Goal: Information Seeking & Learning: Learn about a topic

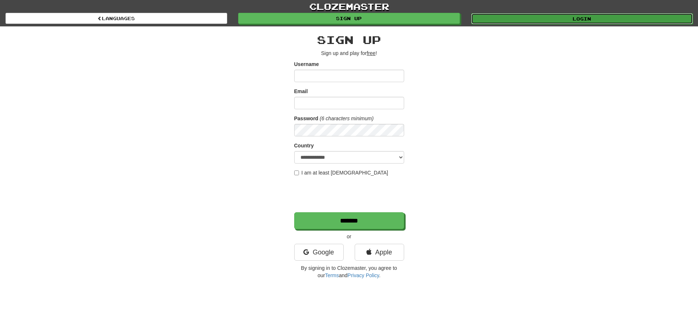
click at [636, 17] on link "Login" at bounding box center [582, 18] width 222 height 11
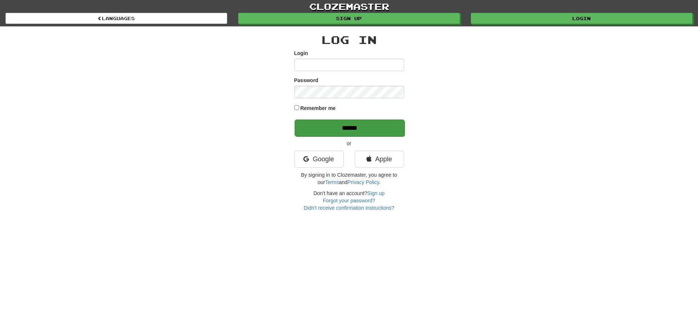
type input "**********"
click at [379, 130] on input "******" at bounding box center [350, 127] width 110 height 17
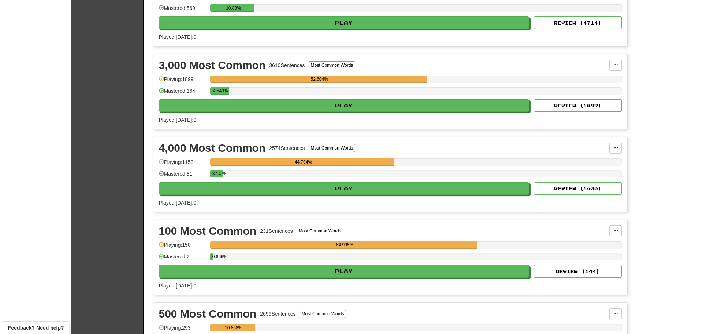
scroll to position [366, 0]
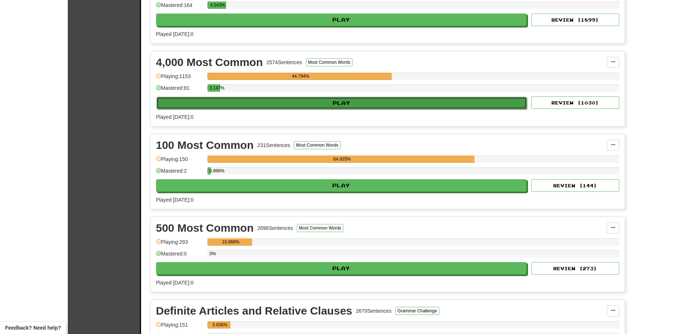
click at [422, 104] on button "Play" at bounding box center [341, 103] width 371 height 12
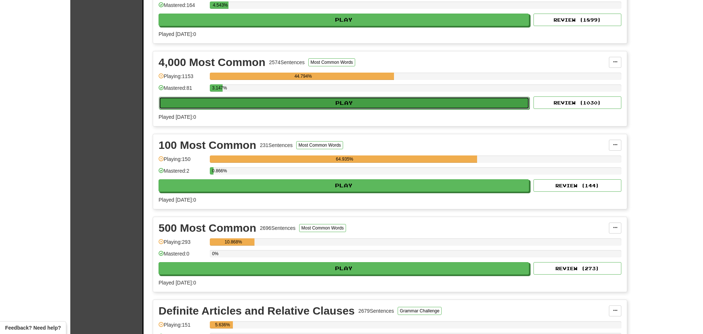
select select "**"
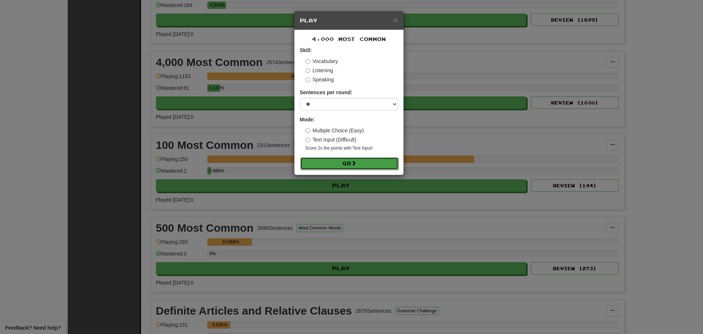
click at [353, 163] on span at bounding box center [353, 162] width 5 height 5
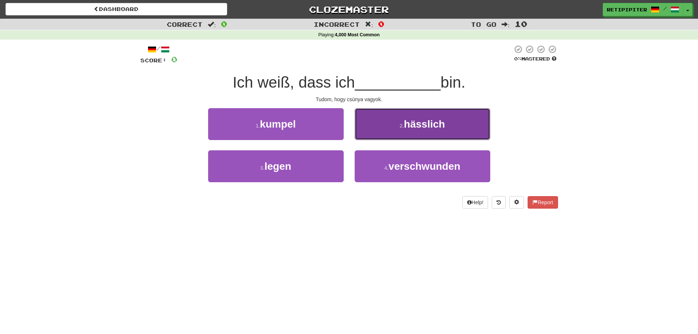
click at [406, 132] on button "2 . hässlich" at bounding box center [423, 124] width 136 height 32
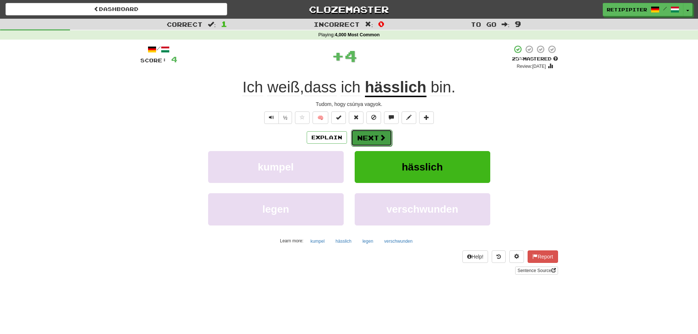
click at [367, 137] on button "Next" at bounding box center [371, 137] width 41 height 17
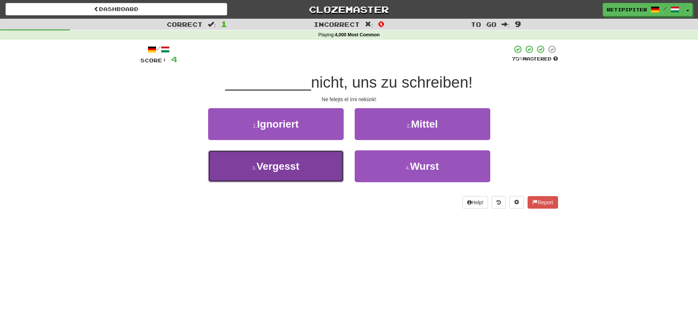
click at [295, 169] on span "Vergesst" at bounding box center [277, 165] width 43 height 11
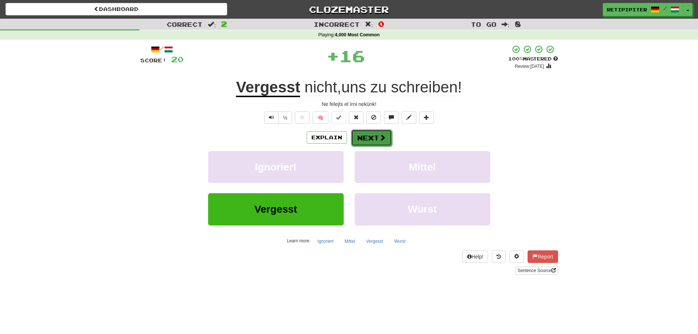
click at [373, 134] on button "Next" at bounding box center [371, 137] width 41 height 17
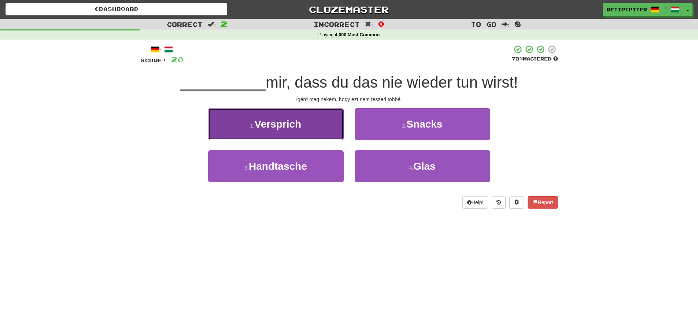
click at [300, 129] on span "Versprich" at bounding box center [278, 123] width 47 height 11
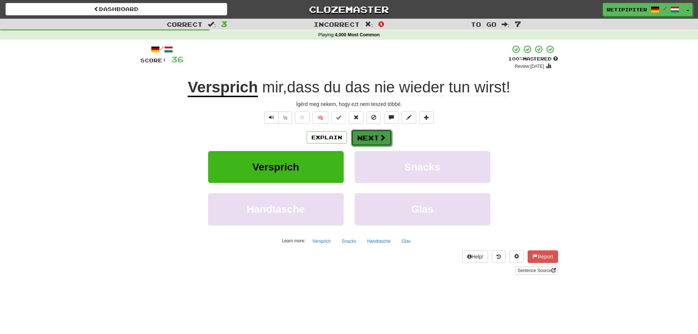
click at [377, 140] on button "Next" at bounding box center [371, 137] width 41 height 17
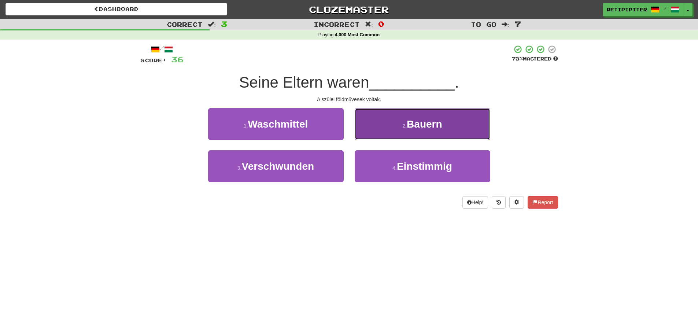
click at [436, 123] on span "Bauern" at bounding box center [424, 123] width 35 height 11
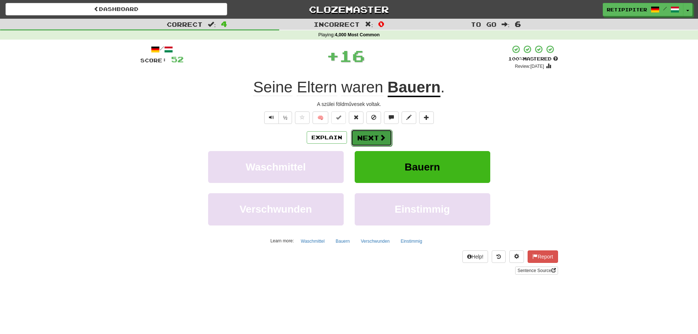
click at [375, 135] on button "Next" at bounding box center [371, 137] width 41 height 17
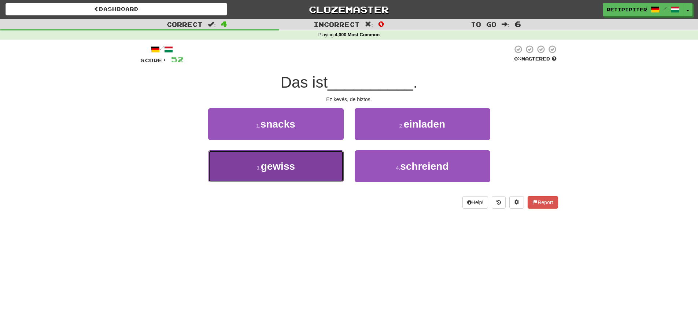
click at [290, 169] on span "gewiss" at bounding box center [278, 165] width 34 height 11
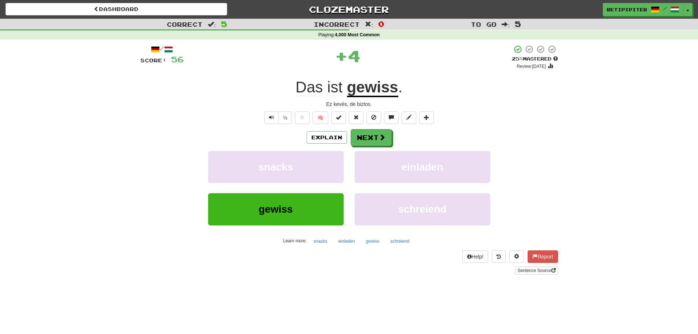
click at [380, 89] on u "gewiss" at bounding box center [372, 87] width 51 height 19
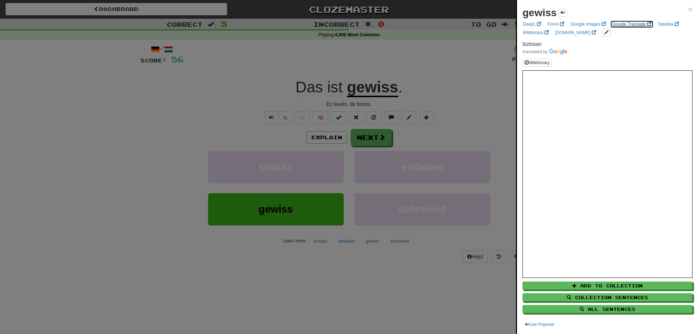
click at [634, 23] on link "Google Translate" at bounding box center [632, 24] width 44 height 8
click at [373, 138] on div at bounding box center [349, 167] width 698 height 334
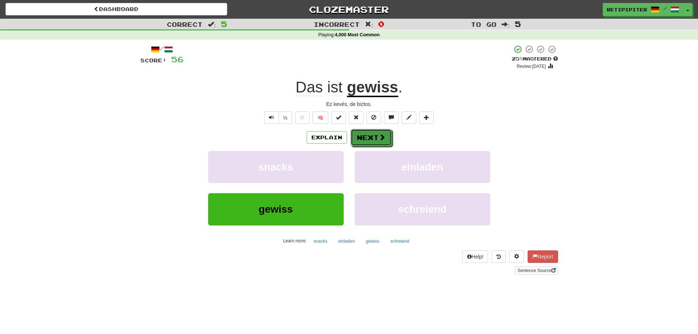
click at [373, 138] on button "Next" at bounding box center [371, 137] width 41 height 17
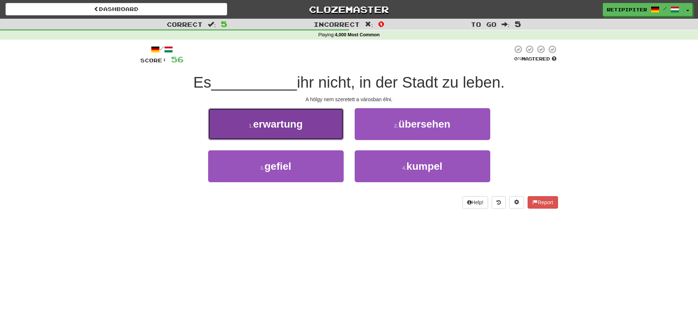
click at [308, 126] on button "1 . erwartung" at bounding box center [276, 124] width 136 height 32
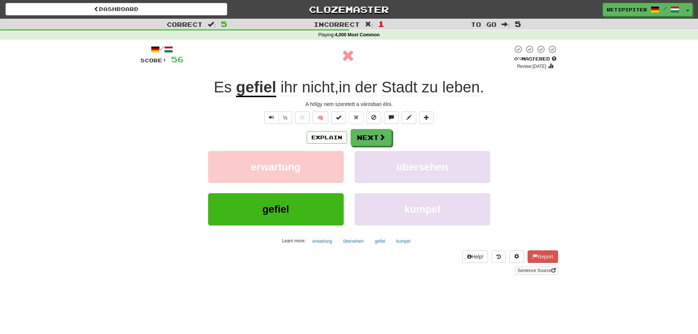
click at [261, 84] on u "gefiel" at bounding box center [256, 87] width 40 height 19
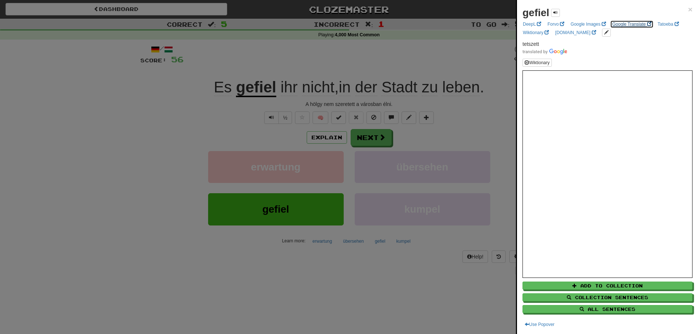
click at [626, 22] on link "Google Translate" at bounding box center [632, 24] width 44 height 8
